Goal: Task Accomplishment & Management: Complete application form

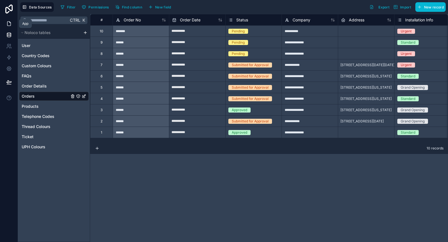
drag, startPoint x: 0, startPoint y: 0, endPoint x: 12, endPoint y: 26, distance: 28.1
click at [12, 26] on icon at bounding box center [9, 24] width 6 height 6
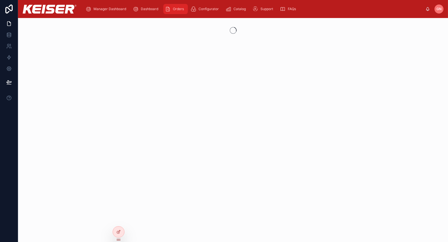
click at [179, 7] on span "Orders" at bounding box center [178, 9] width 11 height 5
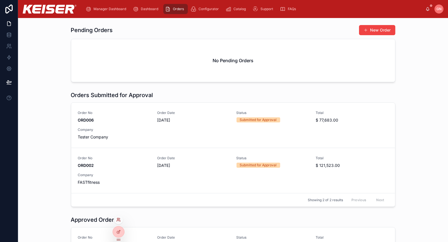
click at [120, 220] on icon at bounding box center [120, 220] width 1 height 1
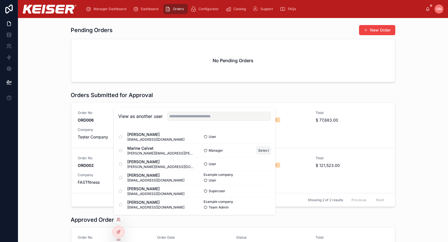
click at [258, 147] on button "Select" at bounding box center [263, 150] width 15 height 8
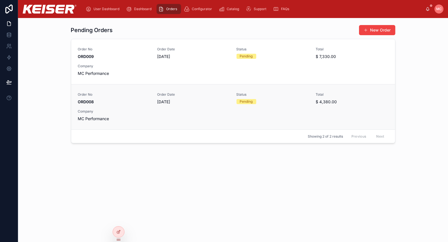
click at [252, 99] on div "Pending" at bounding box center [246, 101] width 13 height 5
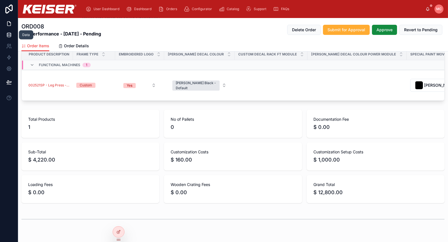
click at [6, 37] on link at bounding box center [9, 34] width 18 height 11
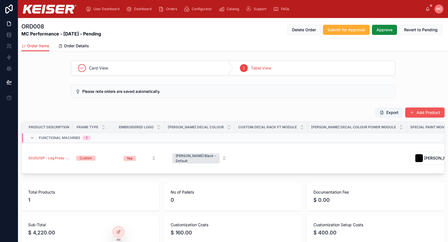
click at [422, 113] on button "Add Product" at bounding box center [424, 112] width 39 height 10
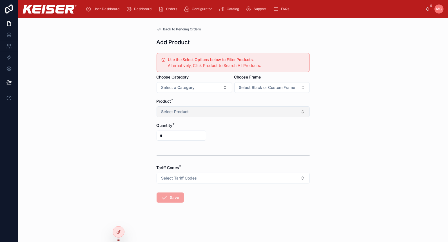
click at [220, 107] on button "Select Product" at bounding box center [232, 111] width 153 height 11
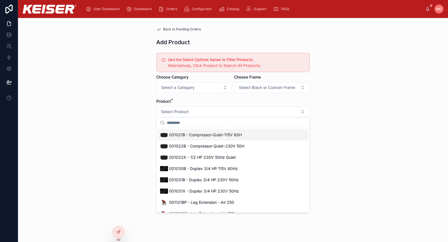
click at [191, 118] on input "text" at bounding box center [236, 123] width 139 height 10
paste input "********"
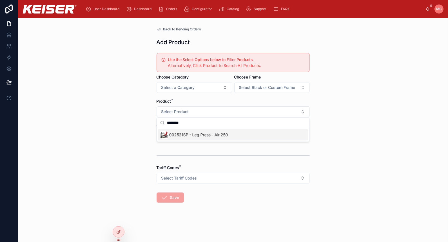
type input "********"
click at [186, 135] on span "002521SP - Leg Press - Air 250" at bounding box center [198, 135] width 59 height 6
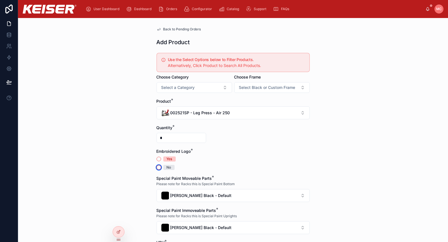
click at [156, 165] on button "No" at bounding box center [158, 167] width 5 height 5
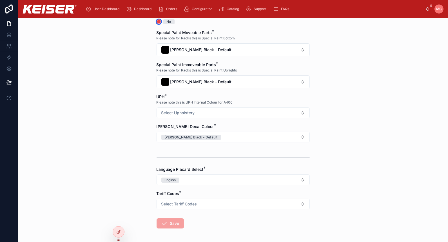
scroll to position [73, 0]
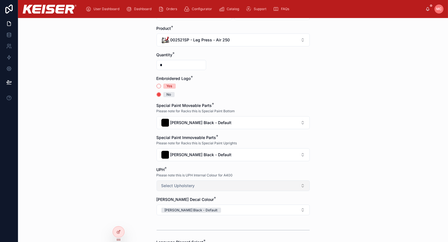
click at [219, 184] on button "Select Upholstery" at bounding box center [232, 185] width 153 height 11
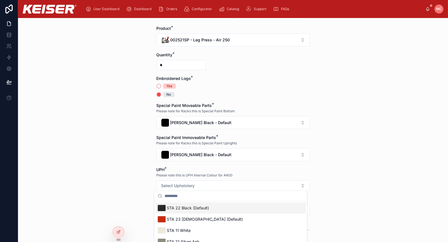
click at [219, 204] on div "STA 22 Black (Default)" at bounding box center [230, 207] width 150 height 11
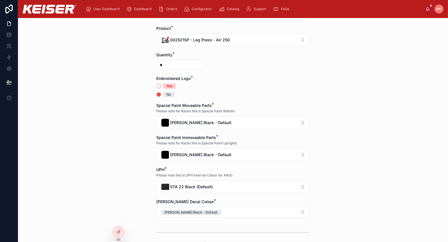
scroll to position [146, 0]
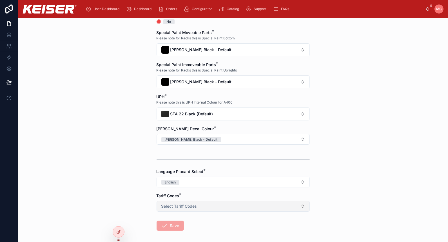
click at [200, 201] on button "Select Tariff Codes" at bounding box center [232, 206] width 153 height 11
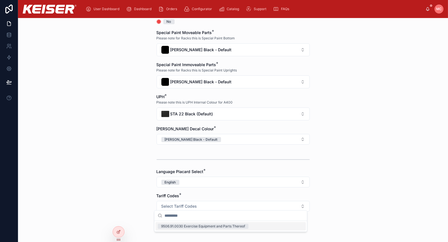
click at [199, 226] on div "9506.91.0030 Exercise Equipment and Parts Thereof" at bounding box center [203, 226] width 84 height 5
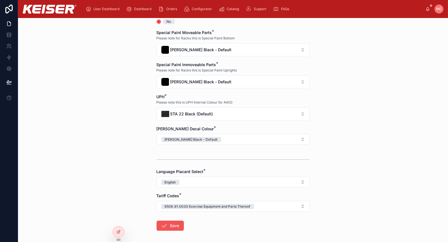
click at [170, 222] on button "Save" at bounding box center [169, 226] width 27 height 10
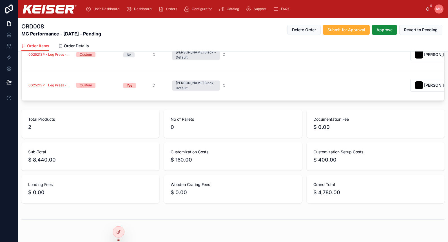
scroll to position [31, 0]
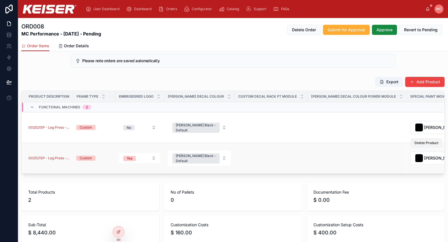
click at [418, 147] on button "Delete Product" at bounding box center [425, 142] width 31 height 9
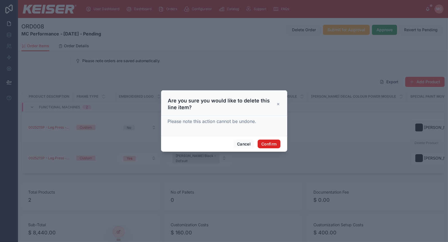
click at [268, 144] on button "Confirm" at bounding box center [268, 144] width 23 height 9
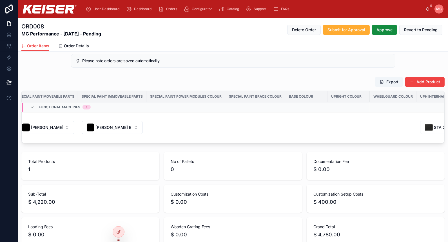
scroll to position [0, 407]
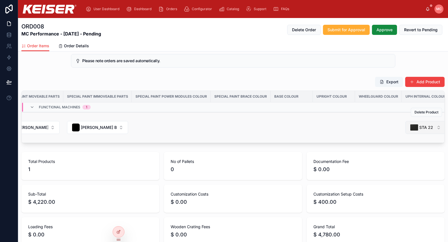
click at [419, 126] on span "STA 22 Black (Default)" at bounding box center [426, 128] width 15 height 6
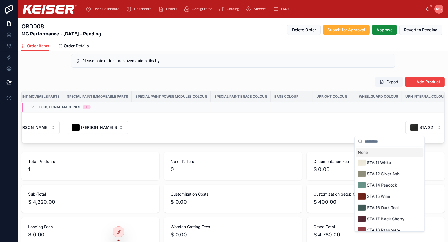
click at [397, 144] on input "text" at bounding box center [392, 141] width 56 height 10
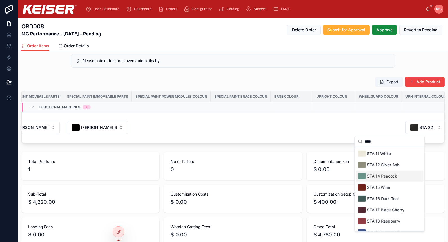
type input "***"
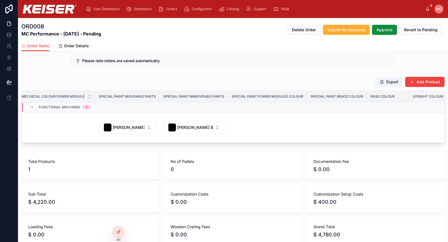
scroll to position [0, 303]
click at [12, 10] on icon at bounding box center [8, 9] width 7 height 9
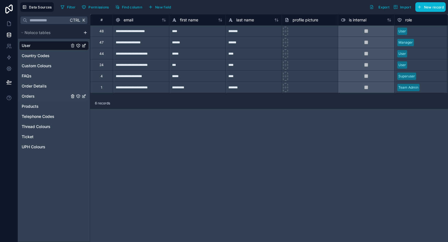
click at [37, 94] on link "Orders" at bounding box center [46, 96] width 48 height 6
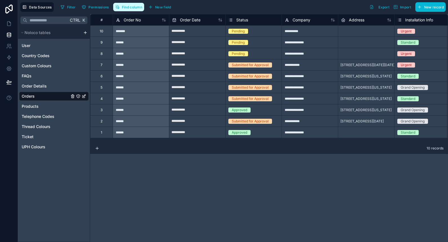
click at [131, 8] on span "Find column" at bounding box center [132, 7] width 20 height 4
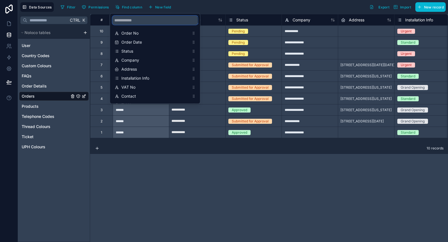
click at [140, 19] on input "scrollable content" at bounding box center [155, 20] width 86 height 9
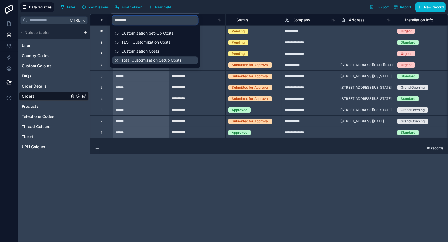
type input "********"
click at [146, 57] on div "Total Customization Setup Costs" at bounding box center [155, 60] width 86 height 8
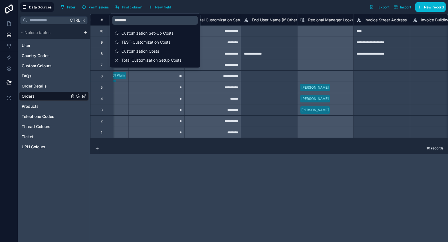
scroll to position [0, 2531]
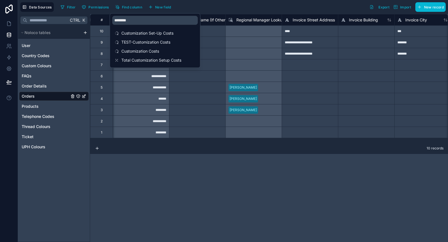
click at [226, 169] on div "**********" at bounding box center [268, 128] width 357 height 228
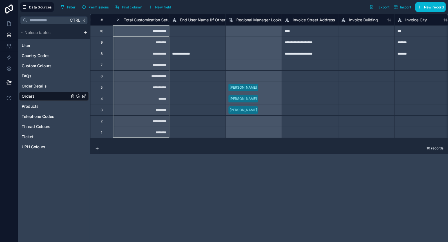
click at [150, 20] on span "Total Customization Setup Costs" at bounding box center [153, 20] width 60 height 6
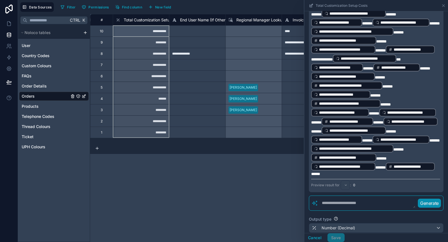
scroll to position [146, 0]
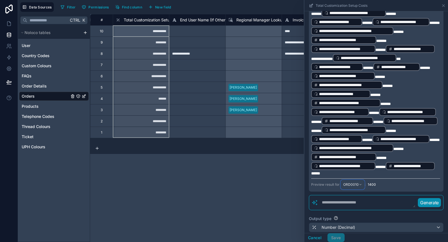
click at [355, 187] on span "ORD0010" at bounding box center [350, 184] width 15 height 5
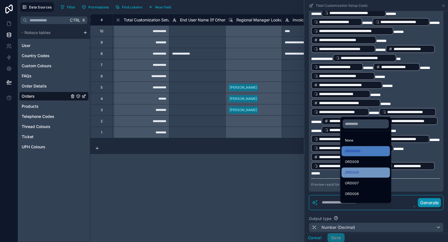
click at [378, 174] on div "ORD008" at bounding box center [366, 172] width 42 height 7
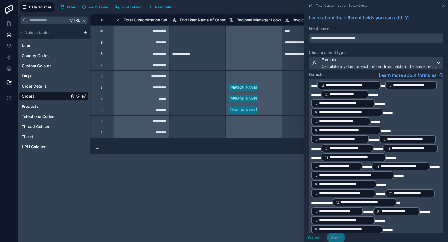
scroll to position [0, 0]
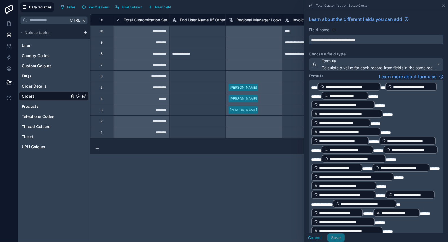
click at [376, 40] on input "**********" at bounding box center [376, 39] width 134 height 9
type input "**********"
click at [361, 32] on div "Field name" at bounding box center [376, 30] width 134 height 6
click at [338, 235] on button "Save" at bounding box center [335, 237] width 17 height 9
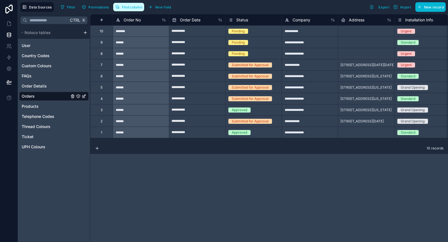
click at [134, 9] on button "Find column" at bounding box center [128, 7] width 31 height 8
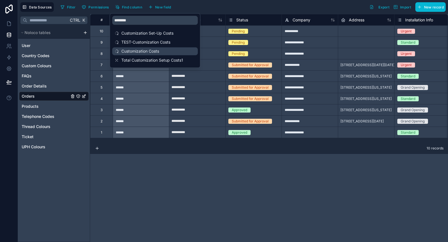
drag, startPoint x: 153, startPoint y: 28, endPoint x: 144, endPoint y: 53, distance: 26.2
click at [153, 31] on div "Customization Set-Up Costs TEST-Customization Costs Customization Costs Total C…" at bounding box center [155, 47] width 90 height 41
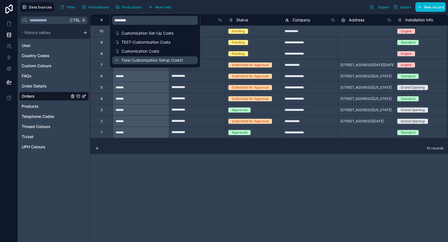
click at [144, 59] on span "Total Customization Setup Costs1" at bounding box center [155, 60] width 68 height 6
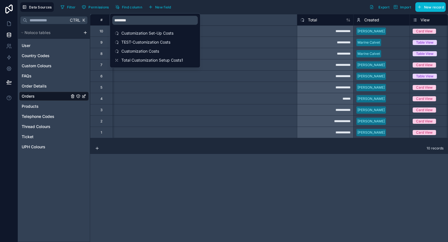
click at [206, 189] on div "**********" at bounding box center [268, 128] width 357 height 228
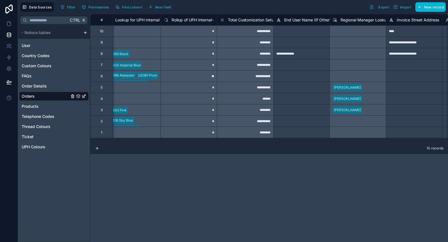
scroll to position [0, 2531]
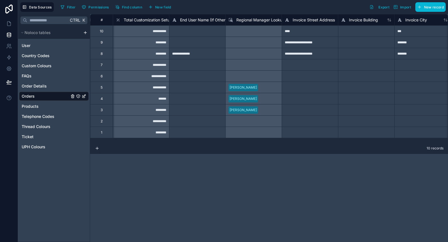
click at [151, 17] on div "Total Customization Setup Costs1" at bounding box center [150, 20] width 69 height 7
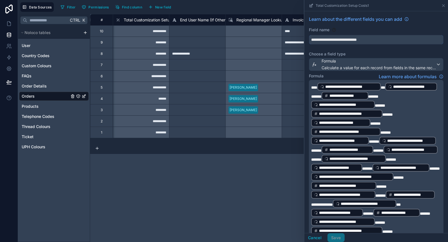
click at [390, 38] on input "**********" at bounding box center [376, 39] width 134 height 9
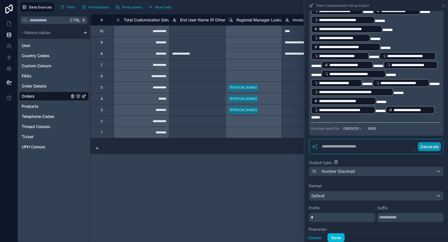
scroll to position [292, 0]
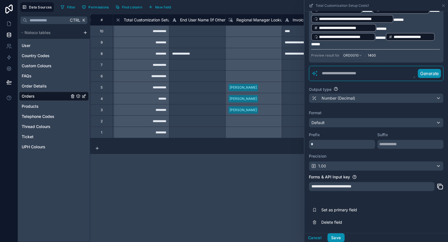
type input "**********"
click at [335, 238] on button "Save" at bounding box center [335, 237] width 17 height 9
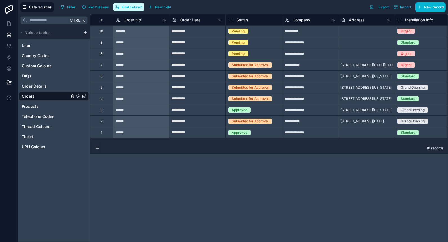
click at [120, 5] on button "Find column" at bounding box center [128, 7] width 31 height 8
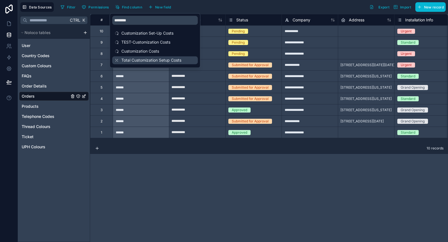
click at [155, 59] on span "Total Customization Setup Costs" at bounding box center [155, 60] width 68 height 6
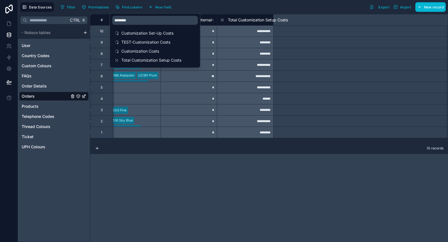
scroll to position [0, 2531]
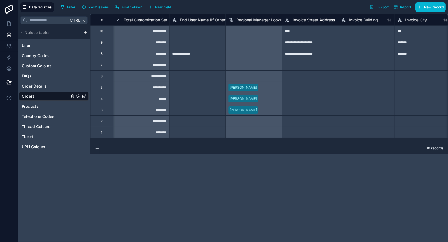
click at [200, 193] on div "**********" at bounding box center [268, 128] width 357 height 228
click at [152, 19] on span "Total Customization Setup Costs" at bounding box center [153, 20] width 60 height 6
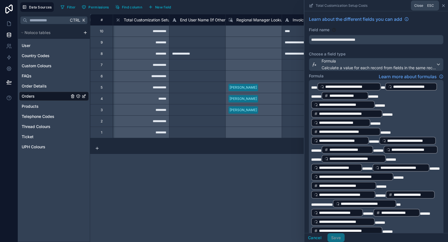
click at [443, 6] on icon at bounding box center [443, 5] width 5 height 5
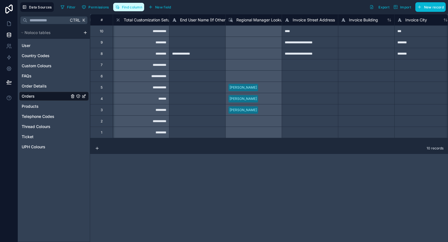
click at [134, 5] on span "Find column" at bounding box center [132, 7] width 20 height 4
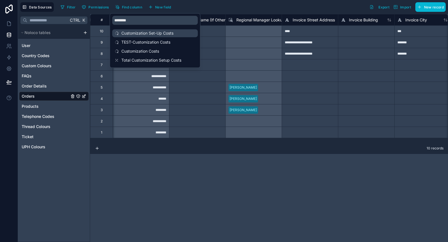
click at [152, 34] on span "Customization Set-Up Costs" at bounding box center [155, 33] width 68 height 6
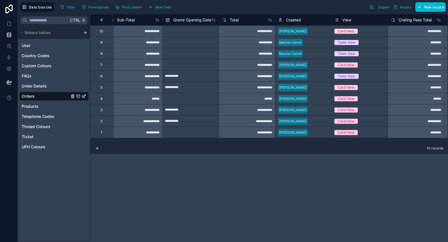
scroll to position [0, 1688]
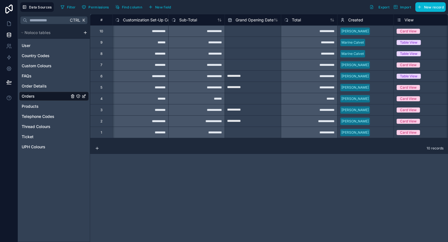
click at [196, 193] on div "**********" at bounding box center [268, 128] width 357 height 228
click at [123, 4] on button "Find column" at bounding box center [128, 7] width 31 height 8
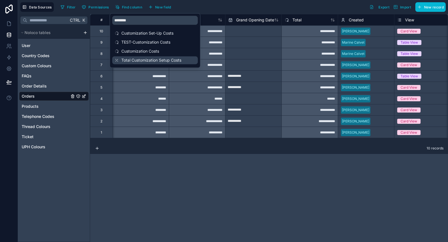
click at [164, 58] on span "Total Customization Setup Costs" at bounding box center [155, 60] width 68 height 6
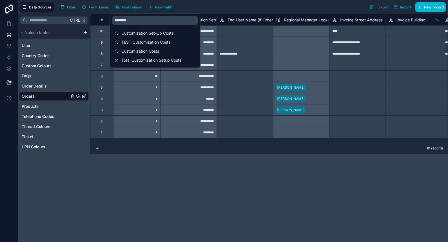
scroll to position [0, 2531]
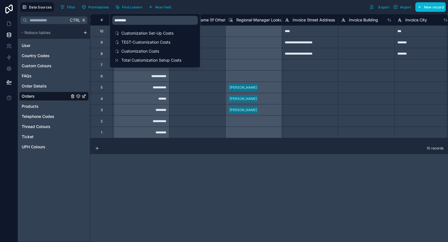
click at [226, 199] on div "**********" at bounding box center [268, 128] width 357 height 228
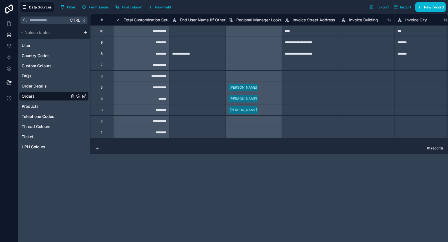
click at [158, 19] on span "Total Customization Setup Costs" at bounding box center [153, 20] width 60 height 6
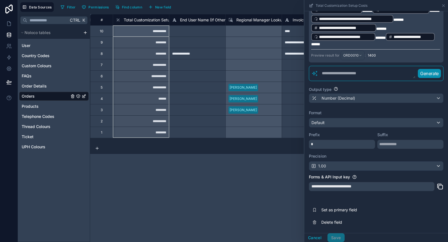
scroll to position [219, 0]
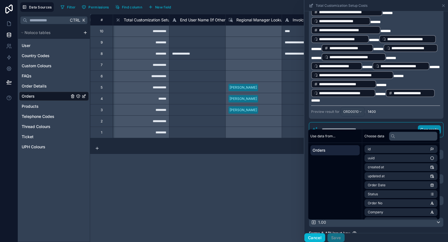
click at [320, 235] on button "Cancel" at bounding box center [314, 237] width 21 height 9
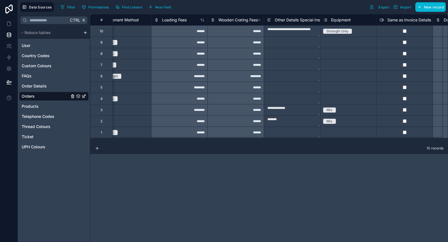
scroll to position [0, 1366]
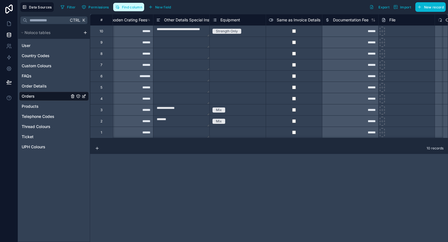
click at [132, 5] on span "Find column" at bounding box center [132, 7] width 20 height 4
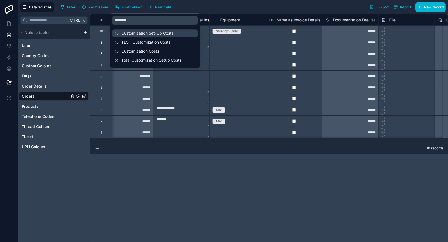
click at [138, 35] on span "Customization Set-Up Costs" at bounding box center [155, 33] width 68 height 6
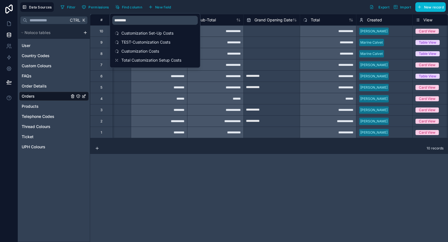
click at [207, 158] on div "**********" at bounding box center [268, 128] width 357 height 228
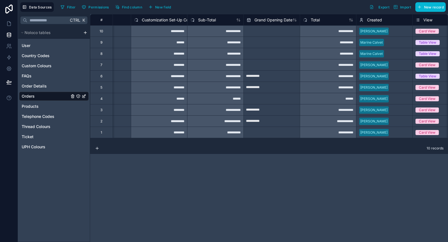
scroll to position [0, 1688]
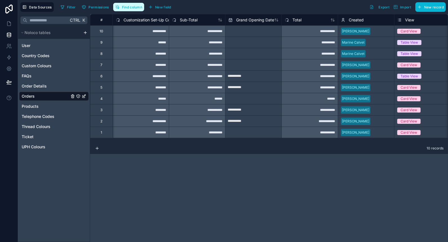
click at [136, 6] on span "Find column" at bounding box center [132, 7] width 20 height 4
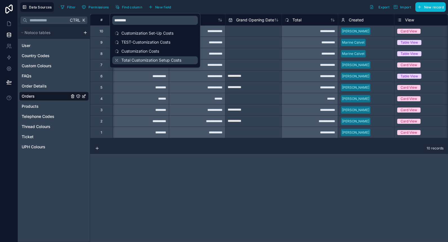
click at [145, 59] on span "Total Customization Setup Costs" at bounding box center [155, 60] width 68 height 6
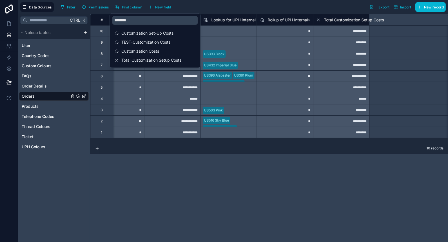
click at [250, 144] on div "10 records" at bounding box center [268, 148] width 357 height 11
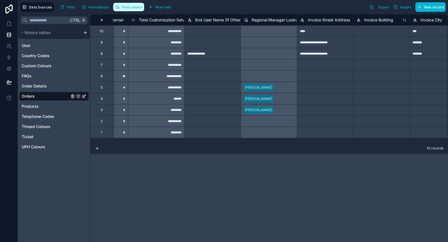
scroll to position [0, 2531]
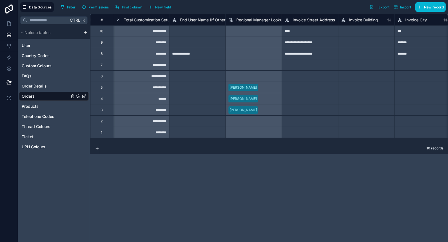
click at [154, 19] on span "Total Customization Setup Costs" at bounding box center [153, 20] width 60 height 6
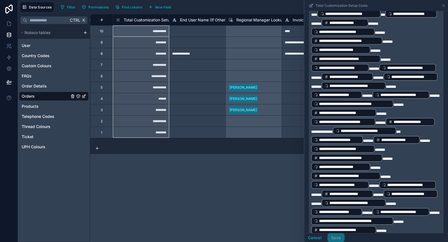
scroll to position [146, 0]
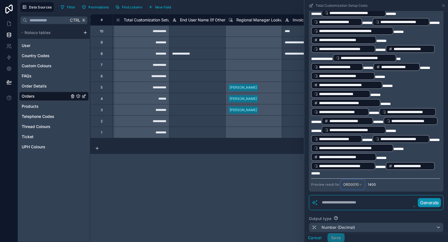
click at [349, 187] on span "ORD0010" at bounding box center [350, 184] width 15 height 5
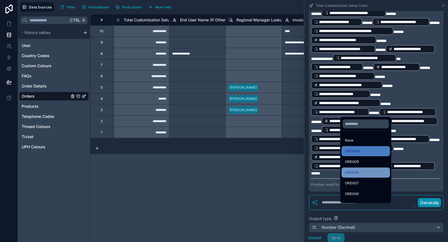
click at [366, 170] on div "ORD008" at bounding box center [366, 172] width 42 height 7
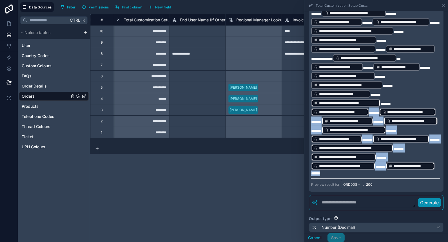
scroll to position [0, 0]
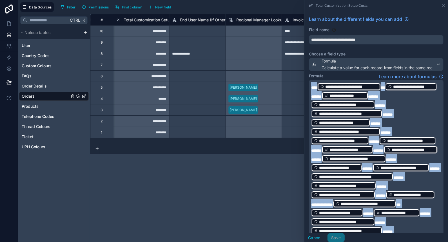
drag, startPoint x: 379, startPoint y: 199, endPoint x: 308, endPoint y: 69, distance: 148.1
click at [314, 235] on button "Cancel" at bounding box center [314, 237] width 21 height 9
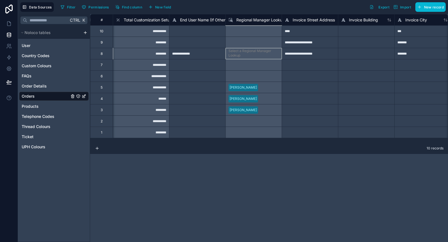
click at [245, 58] on div "Select a Regional Manager Lookup" at bounding box center [253, 53] width 56 height 11
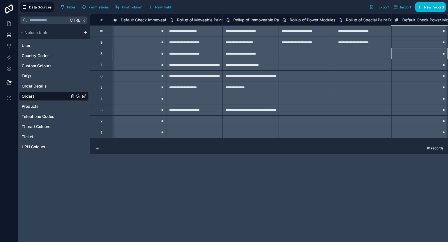
scroll to position [0, 5347]
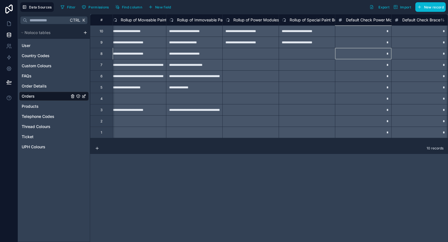
click at [363, 18] on span "Default Check Power Module" at bounding box center [373, 20] width 54 height 6
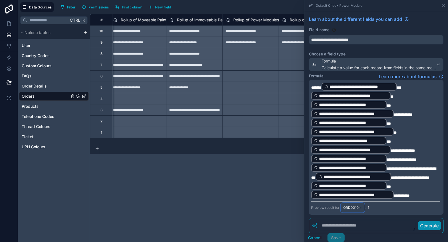
click at [355, 205] on span "ORD0010" at bounding box center [350, 207] width 15 height 5
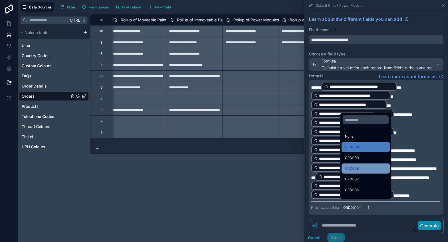
click at [365, 170] on div "ORD008" at bounding box center [366, 168] width 42 height 7
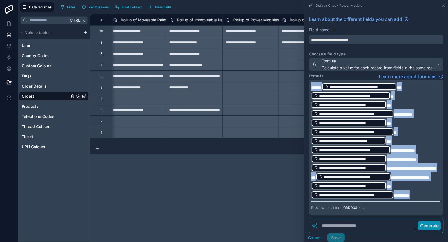
drag, startPoint x: 412, startPoint y: 192, endPoint x: 277, endPoint y: 84, distance: 172.6
click at [277, 84] on div "**********" at bounding box center [268, 128] width 357 height 228
click at [415, 140] on p "**********" at bounding box center [375, 140] width 129 height 117
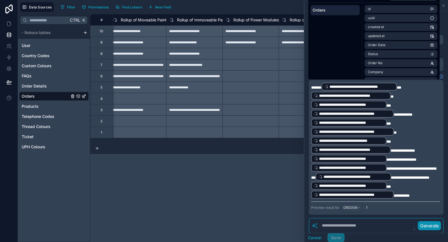
click at [367, 221] on textarea at bounding box center [366, 226] width 97 height 10
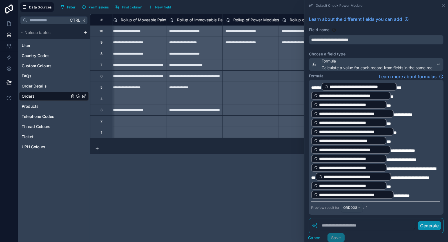
paste textarea "**********"
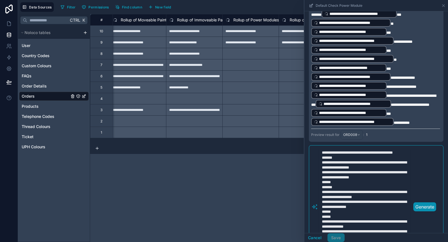
type textarea "**********"
click at [424, 204] on p "Generate" at bounding box center [424, 206] width 19 height 7
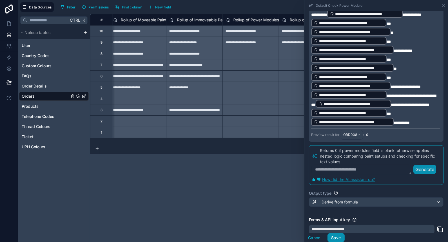
click at [333, 236] on button "Save" at bounding box center [335, 237] width 17 height 9
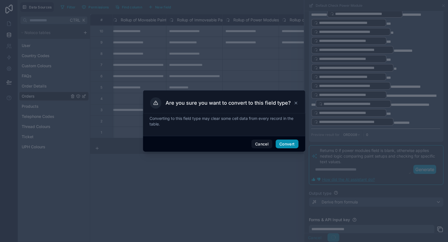
click at [291, 143] on button "Convert" at bounding box center [286, 144] width 23 height 9
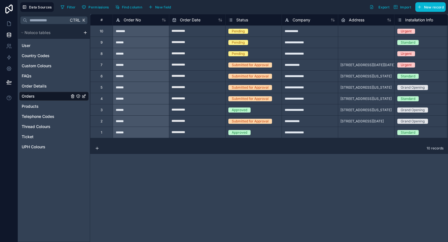
drag, startPoint x: 0, startPoint y: 0, endPoint x: 127, endPoint y: 2, distance: 126.6
click at [53, 97] on link "Orders" at bounding box center [46, 96] width 48 height 6
click at [131, 3] on button "Find column" at bounding box center [128, 7] width 31 height 8
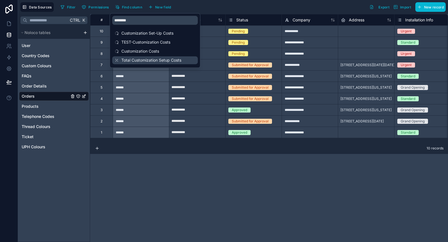
click at [135, 60] on span "Total Customization Setup Costs" at bounding box center [155, 60] width 68 height 6
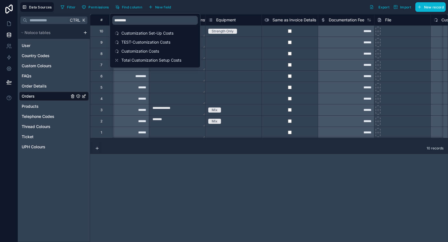
click at [174, 194] on div "**********" at bounding box center [268, 128] width 357 height 228
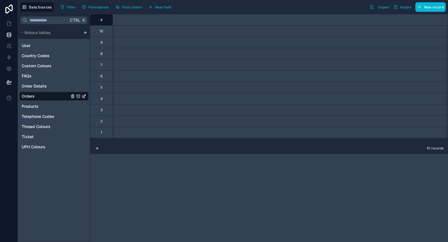
scroll to position [0, 2531]
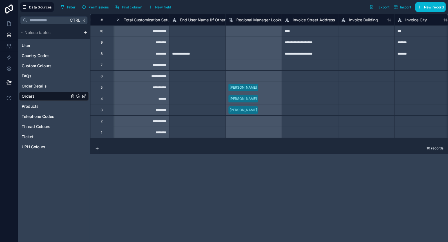
click at [154, 56] on div "********" at bounding box center [141, 53] width 56 height 11
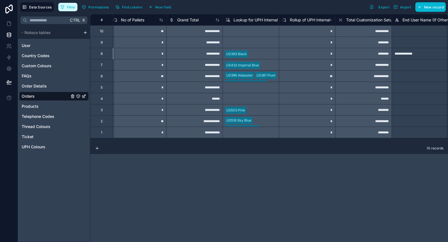
scroll to position [0, 2365]
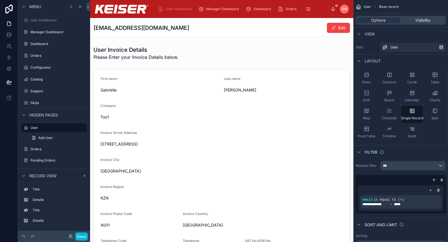
scroll to position [4, 0]
